Goal: Information Seeking & Learning: Learn about a topic

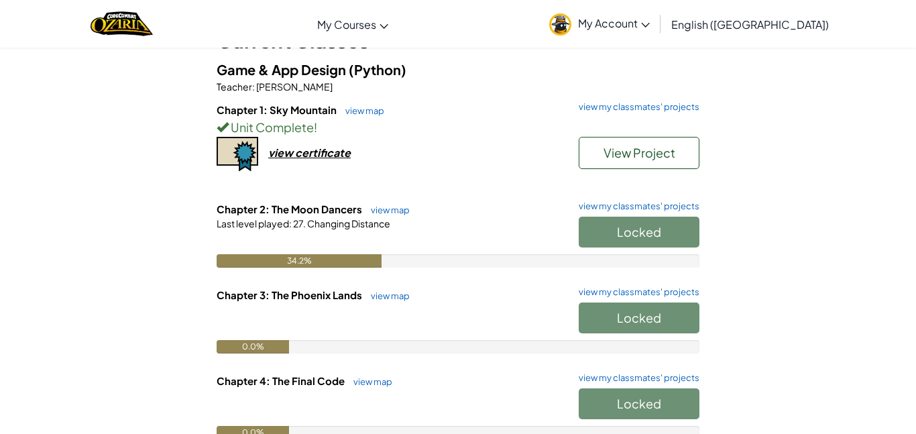
scroll to position [106, 0]
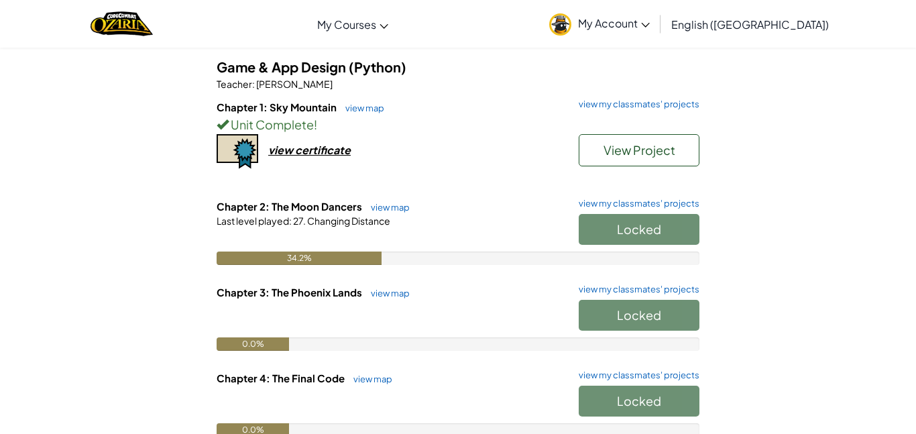
click at [603, 301] on div "Locked" at bounding box center [632, 319] width 134 height 38
click at [607, 199] on link "view my classmates' projects" at bounding box center [635, 203] width 127 height 9
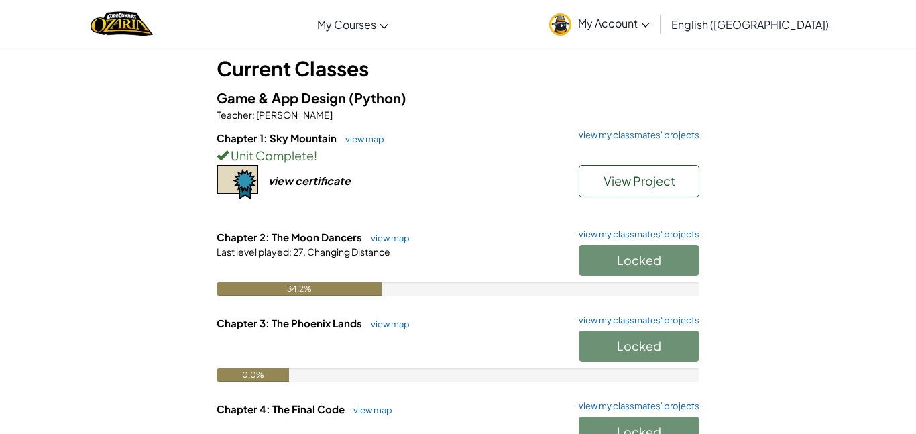
scroll to position [76, 0]
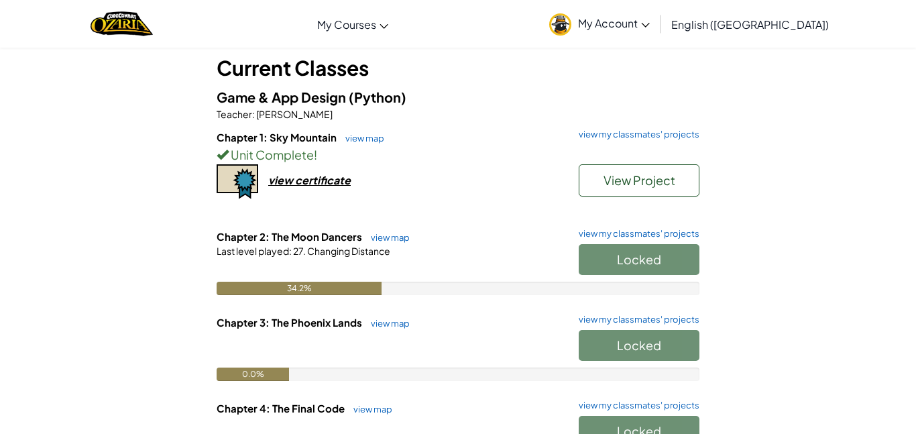
click at [583, 330] on div "Locked" at bounding box center [632, 349] width 134 height 38
drag, startPoint x: 583, startPoint y: 329, endPoint x: 574, endPoint y: 342, distance: 15.8
click at [574, 342] on div "Locked" at bounding box center [632, 349] width 134 height 38
click at [893, 373] on div "Student Dashboard Current Classes Game & App Design (Python) Teacher : [PERSON_…" at bounding box center [458, 279] width 916 height 616
